Goal: Task Accomplishment & Management: Manage account settings

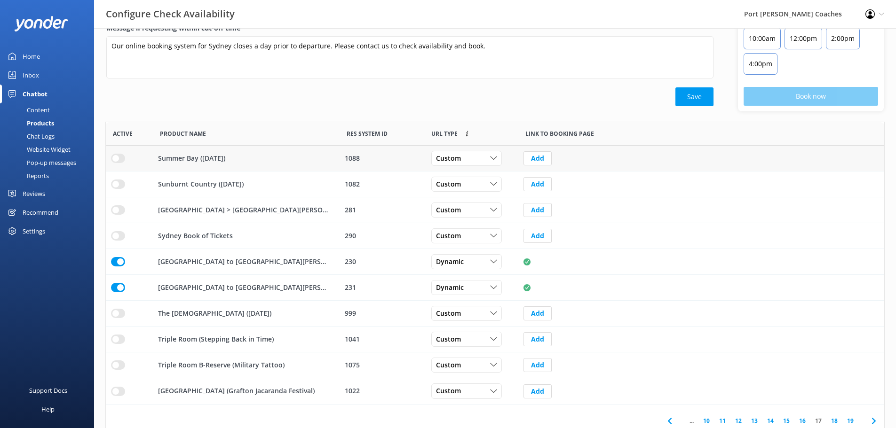
scroll to position [105, 0]
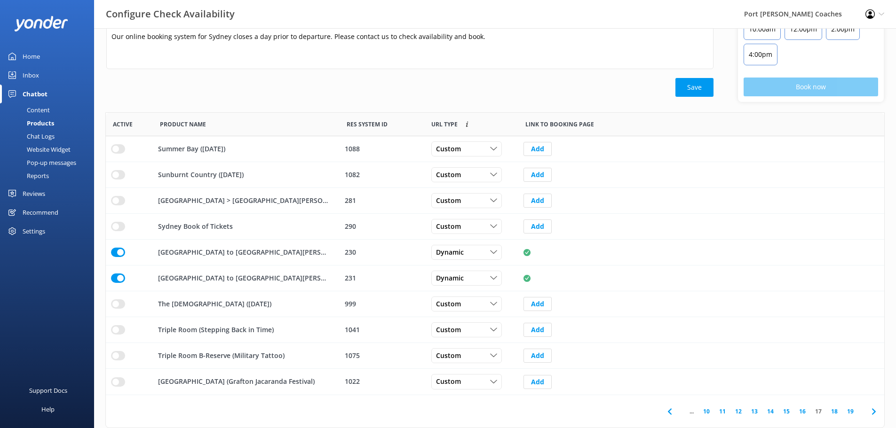
click at [672, 414] on icon at bounding box center [669, 411] width 11 height 11
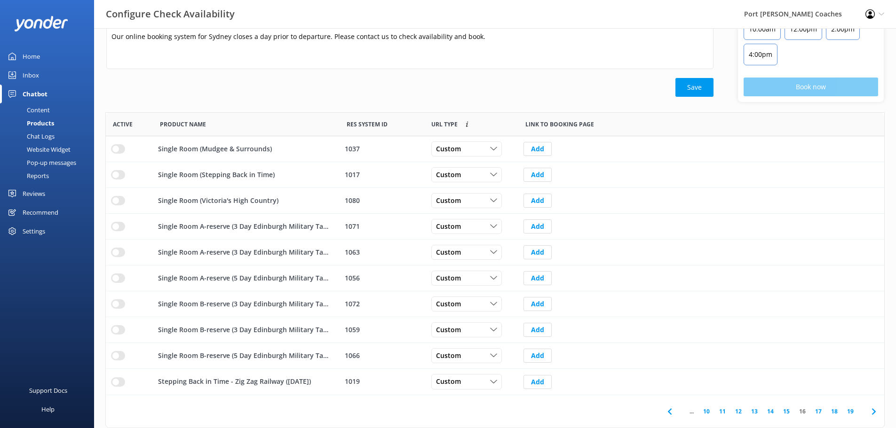
click at [672, 414] on icon at bounding box center [669, 411] width 11 height 11
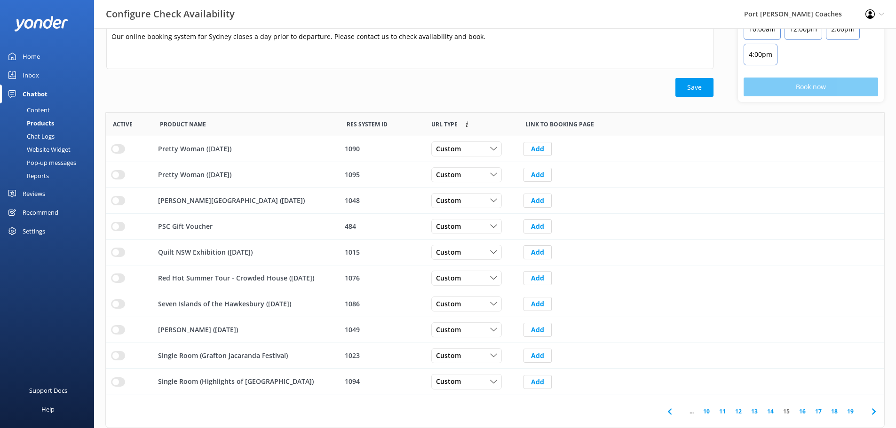
click at [672, 414] on icon at bounding box center [669, 411] width 11 height 11
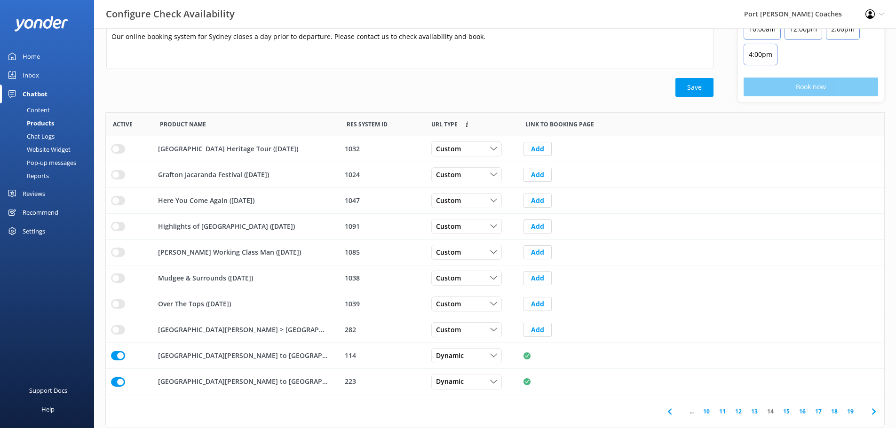
click at [672, 414] on icon at bounding box center [669, 411] width 11 height 11
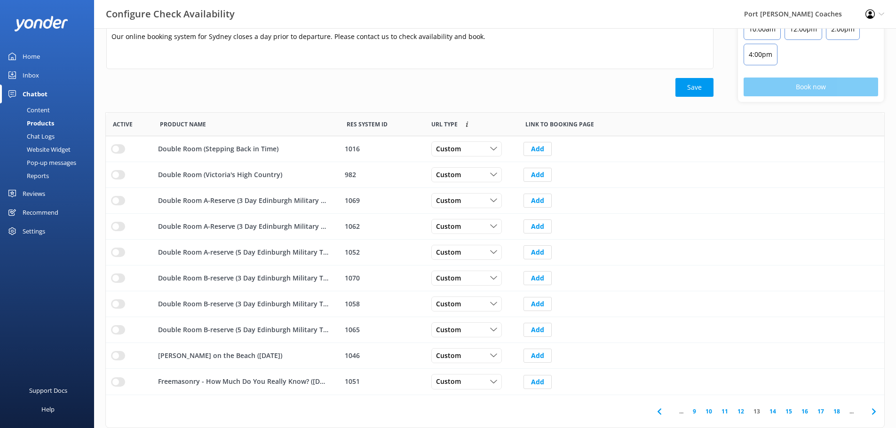
click at [672, 414] on div "... 9 10 11 12 13 14 15 16 17 18 ..." at bounding box center [766, 411] width 193 height 9
click at [679, 414] on span "..." at bounding box center [681, 411] width 14 height 9
click at [657, 412] on use at bounding box center [659, 412] width 4 height 6
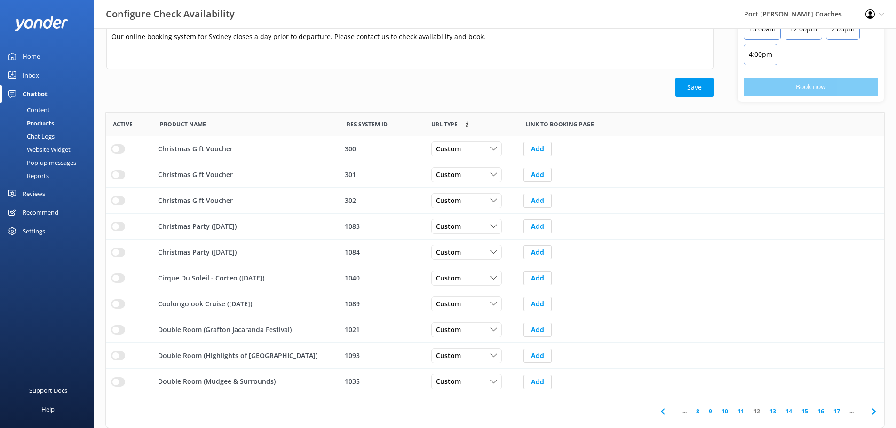
click at [685, 413] on span "..." at bounding box center [685, 411] width 14 height 9
click at [665, 413] on icon at bounding box center [662, 411] width 11 height 11
click at [665, 413] on use at bounding box center [665, 412] width 4 height 6
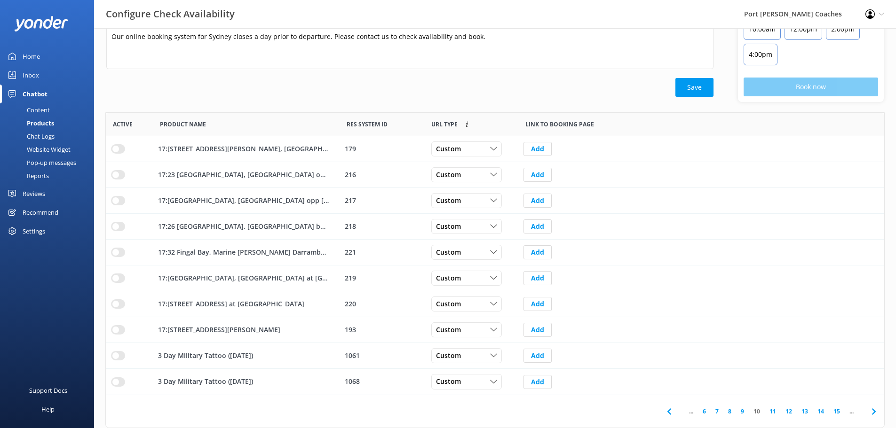
click at [665, 413] on icon at bounding box center [668, 411] width 11 height 11
click at [665, 413] on span at bounding box center [672, 411] width 21 height 21
click at [673, 413] on icon at bounding box center [675, 411] width 11 height 11
click at [673, 413] on span at bounding box center [681, 411] width 21 height 21
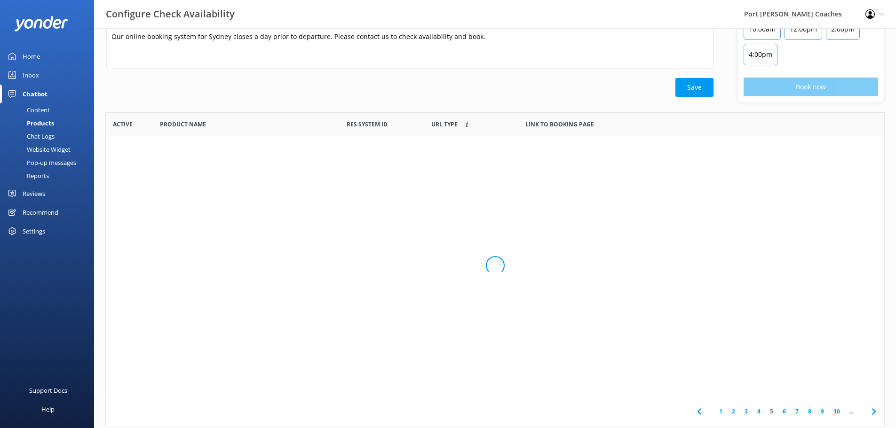
click at [673, 413] on div "Loading.." at bounding box center [494, 266] width 759 height 428
click at [673, 413] on div "1 2 3 4 5 6 7 8 9 10 ..." at bounding box center [495, 411] width 778 height 32
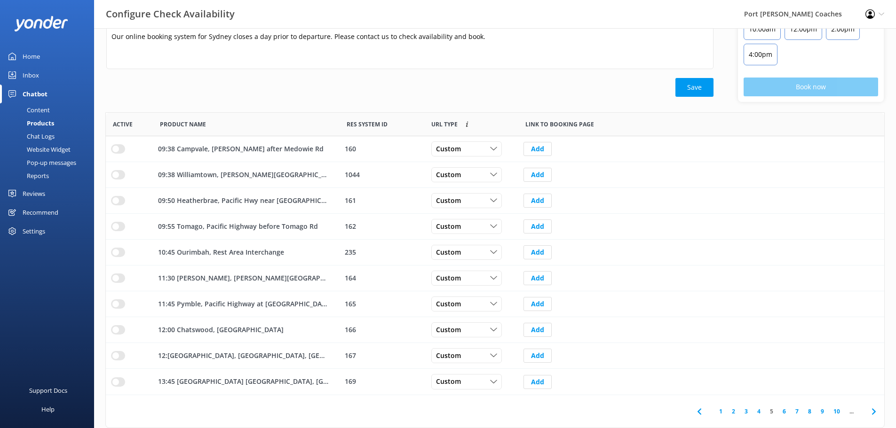
click at [539, 83] on div "Save" at bounding box center [409, 87] width 607 height 19
click at [720, 412] on link "1" at bounding box center [720, 411] width 13 height 9
click at [736, 412] on link "2" at bounding box center [733, 411] width 13 height 9
click at [742, 412] on link "3" at bounding box center [746, 411] width 13 height 9
click at [758, 411] on link "4" at bounding box center [758, 411] width 13 height 9
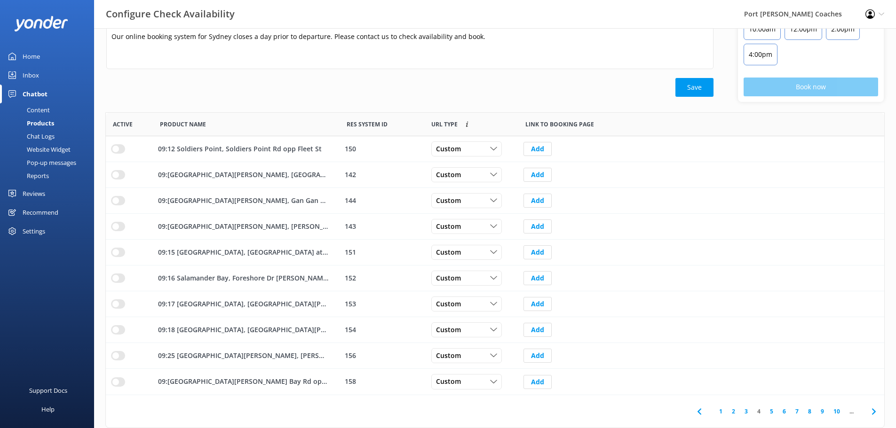
click at [771, 411] on link "5" at bounding box center [771, 411] width 13 height 9
click at [782, 412] on link "6" at bounding box center [784, 411] width 13 height 9
click at [782, 413] on link "7" at bounding box center [780, 411] width 13 height 9
click at [777, 410] on link "8" at bounding box center [777, 411] width 13 height 9
click at [776, 411] on link "9" at bounding box center [774, 411] width 13 height 9
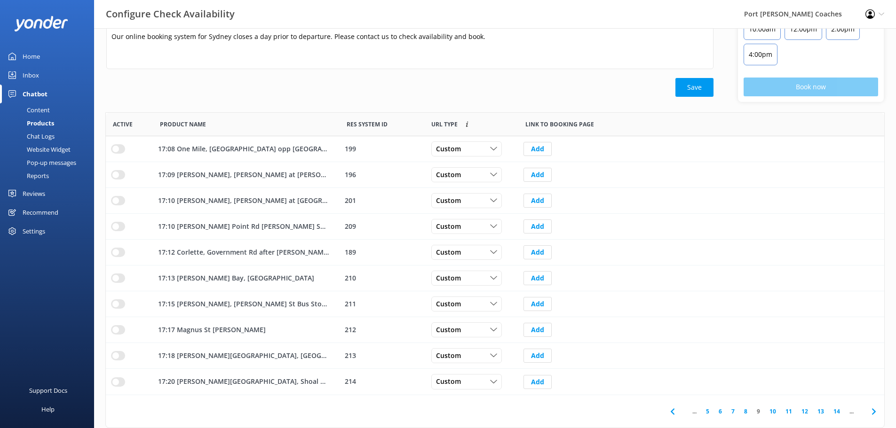
click at [774, 411] on link "10" at bounding box center [773, 411] width 16 height 9
click at [774, 412] on link "11" at bounding box center [773, 411] width 16 height 9
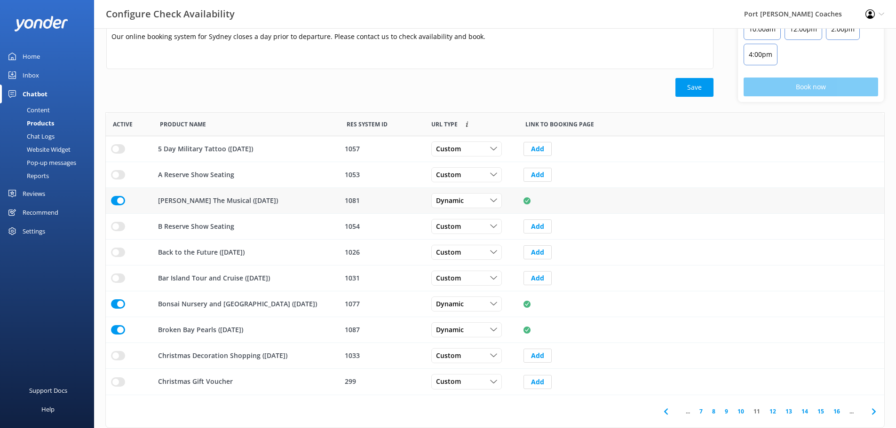
click at [120, 201] on input "row" at bounding box center [118, 200] width 14 height 9
click at [120, 305] on input "row" at bounding box center [118, 304] width 14 height 9
click at [118, 330] on input "row" at bounding box center [118, 329] width 14 height 9
click at [773, 410] on link "12" at bounding box center [773, 411] width 16 height 9
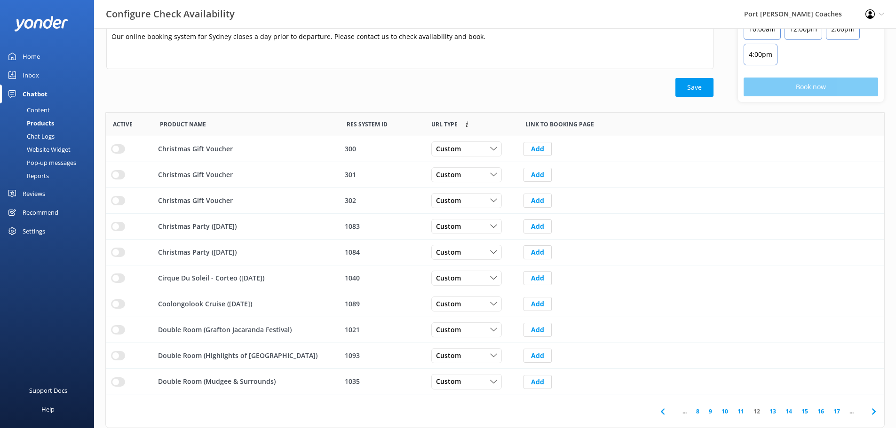
click at [774, 410] on link "13" at bounding box center [773, 411] width 16 height 9
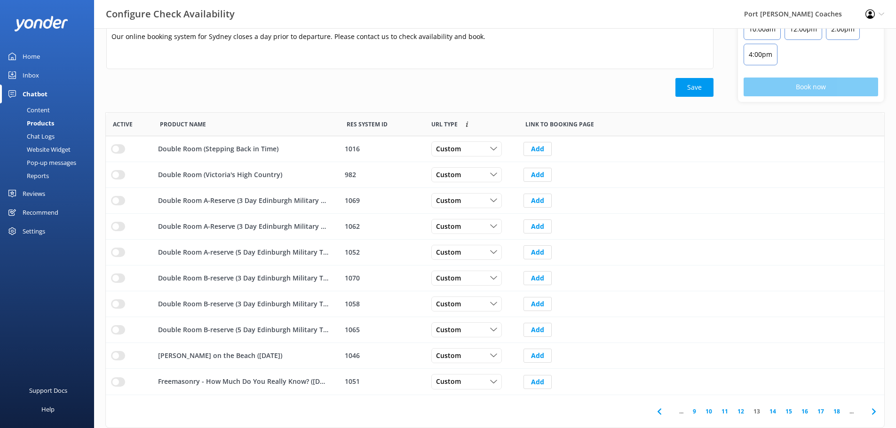
click at [771, 411] on link "14" at bounding box center [773, 411] width 16 height 9
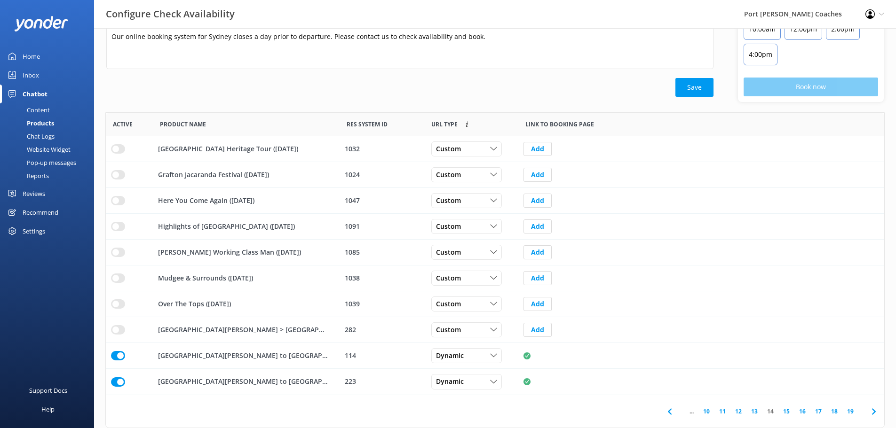
click at [451, 79] on div "Save" at bounding box center [409, 87] width 607 height 19
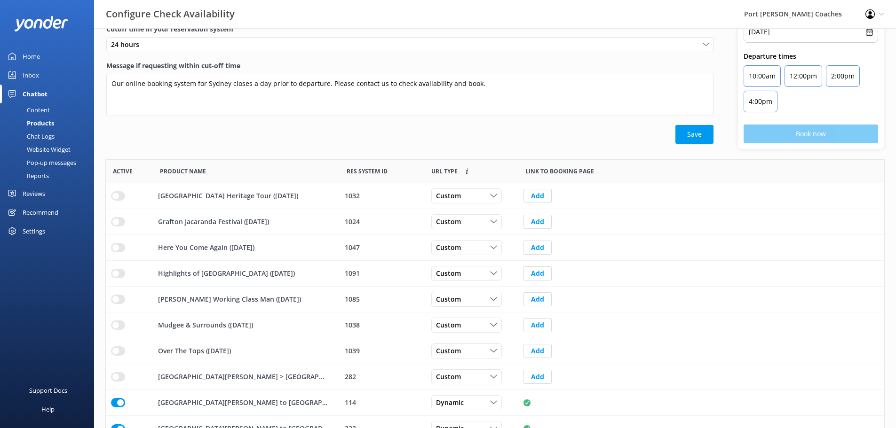
scroll to position [11, 0]
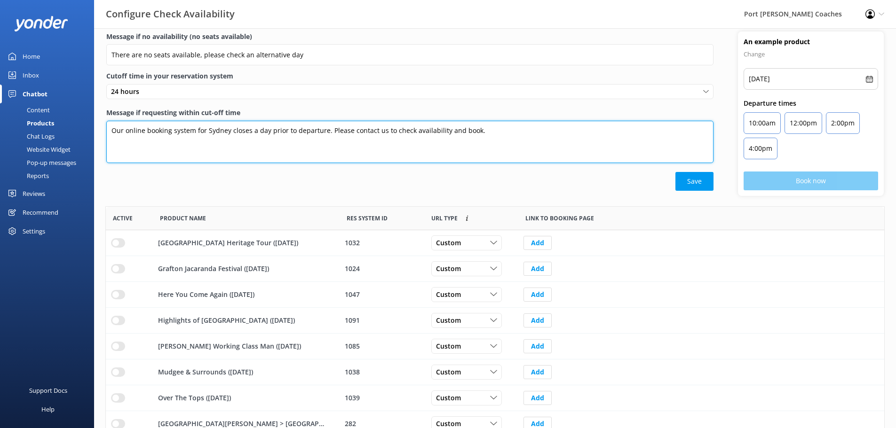
click at [267, 132] on textarea "Our online booking system for Sydney closes a day prior to departure. Please co…" at bounding box center [409, 142] width 607 height 42
click at [252, 130] on textarea "Our online booking system for Sydney closes a day prior to departure. Please co…" at bounding box center [409, 142] width 607 height 42
click at [283, 130] on textarea "Our online booking system for [GEOGRAPHIC_DATA] closes the day prior to departu…" at bounding box center [409, 142] width 607 height 42
click at [208, 131] on textarea "Our online booking system for [GEOGRAPHIC_DATA] closes the day before departure…" at bounding box center [409, 142] width 607 height 42
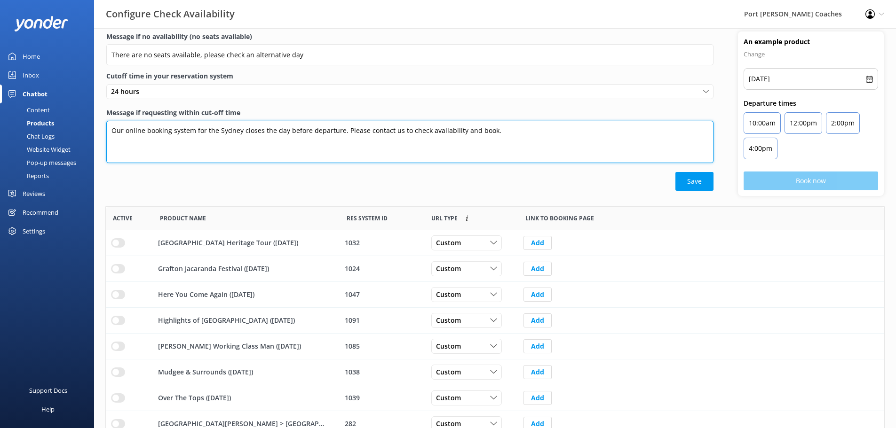
click at [243, 133] on textarea "Our online booking system for the Sydney closes the day before departure. Pleas…" at bounding box center [409, 142] width 607 height 42
click at [522, 131] on textarea "Our online booking system for the Sydney Express closes the day before departur…" at bounding box center [409, 142] width 607 height 42
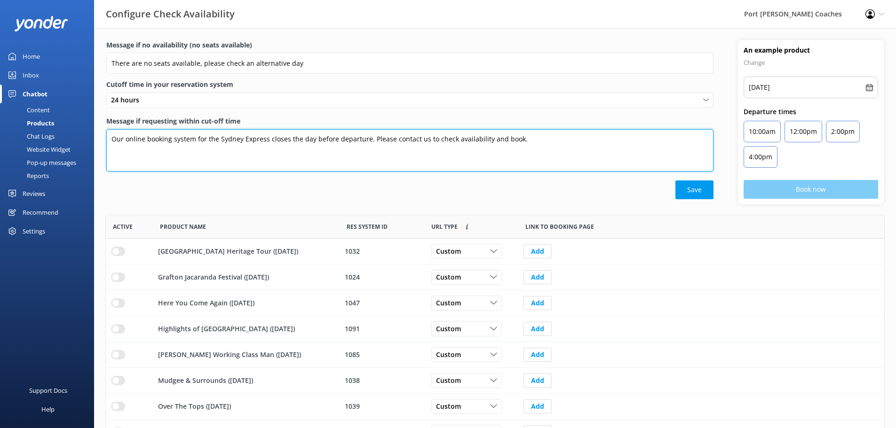
scroll to position [0, 0]
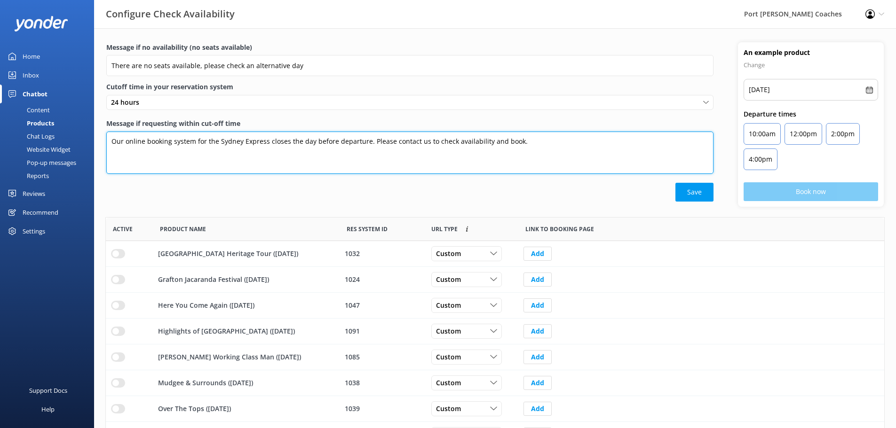
type textarea "Our online booking system for the Sydney Express closes the day before departur…"
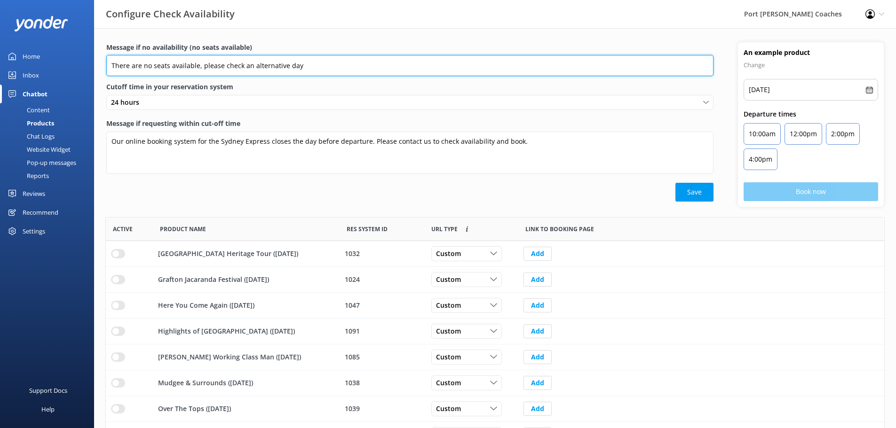
click at [357, 72] on input "There are no seats available, please check an alternative day" at bounding box center [409, 65] width 607 height 21
drag, startPoint x: 377, startPoint y: 68, endPoint x: 300, endPoint y: 68, distance: 77.6
click at [300, 68] on input "There are no seats available, please check an alternative day. Please note we o…" at bounding box center [409, 65] width 607 height 21
click at [388, 67] on input "There are no seats available, please check an alternative day. Please note we o…" at bounding box center [409, 65] width 607 height 21
drag, startPoint x: 368, startPoint y: 66, endPoint x: 334, endPoint y: 68, distance: 34.4
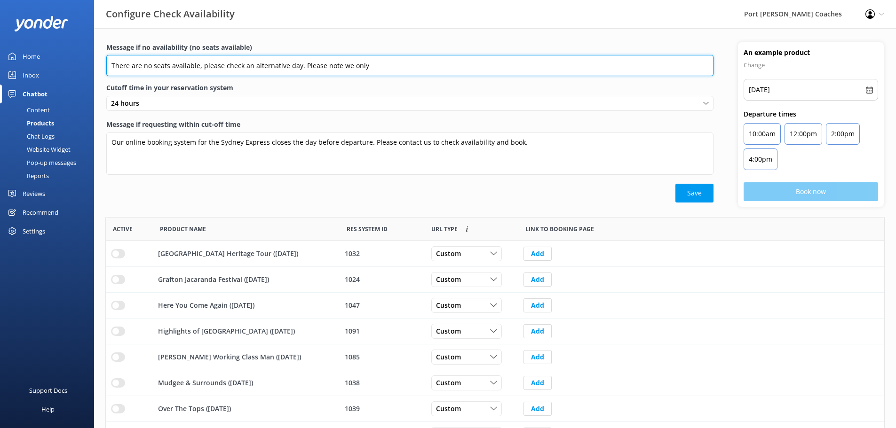
click at [334, 68] on input "There are no seats available, please check an alternative day. Please note we o…" at bounding box center [409, 65] width 607 height 21
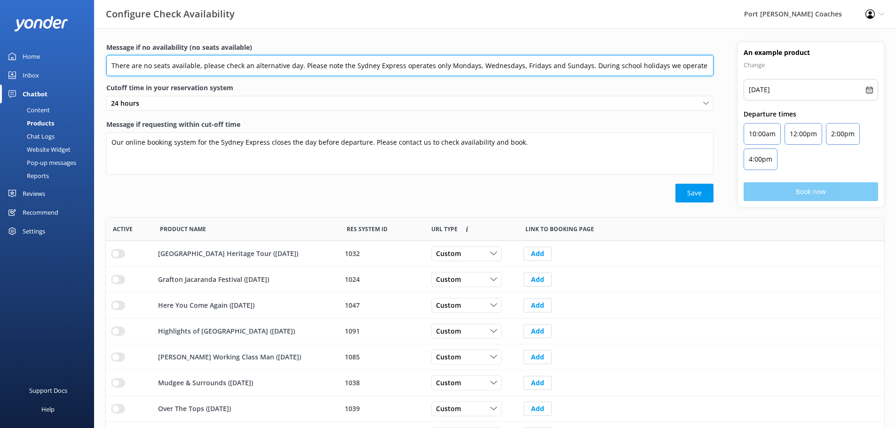
type input "There are no seats available, please check an alternative day. Please note the …"
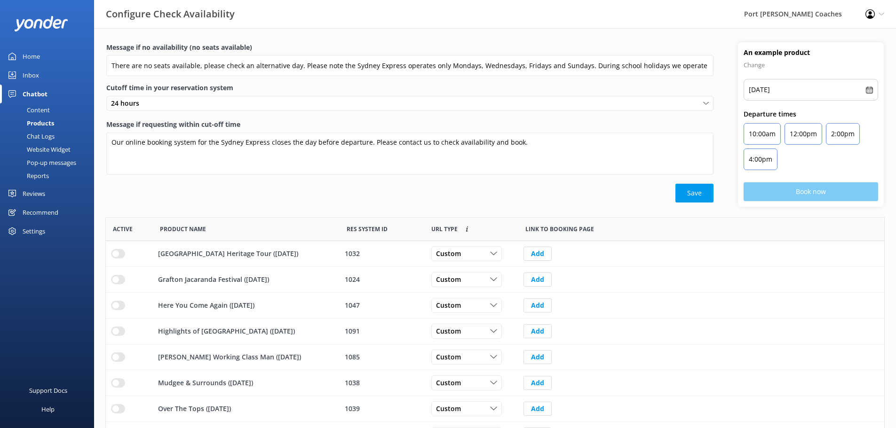
click at [336, 87] on label "Cutoff time in your reservation system" at bounding box center [409, 88] width 607 height 10
click at [707, 195] on button "Save" at bounding box center [694, 193] width 38 height 19
click at [690, 195] on button "Save" at bounding box center [694, 193] width 38 height 19
